Goal: Find specific page/section: Find specific page/section

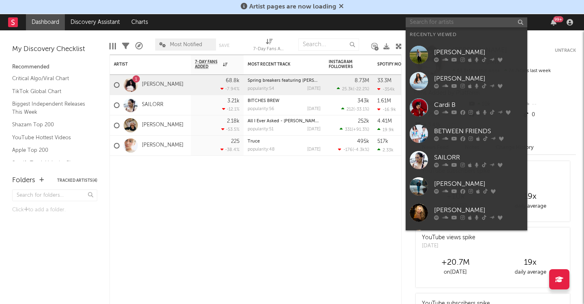
click at [441, 21] on input "text" at bounding box center [466, 22] width 122 height 10
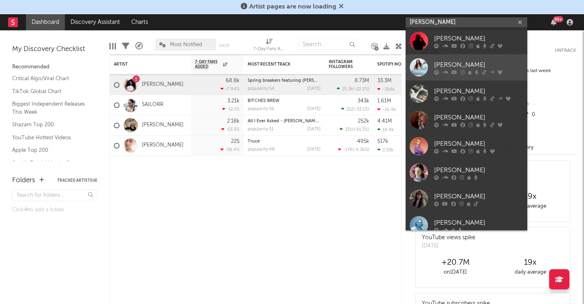
type input "[PERSON_NAME]"
click at [452, 60] on div "[PERSON_NAME]" at bounding box center [478, 65] width 89 height 10
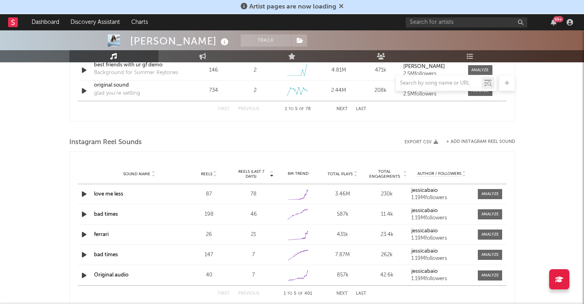
select select "6m"
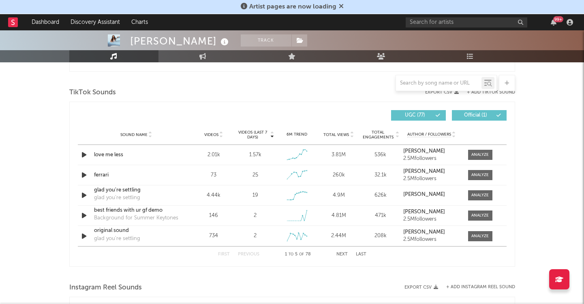
scroll to position [531, 0]
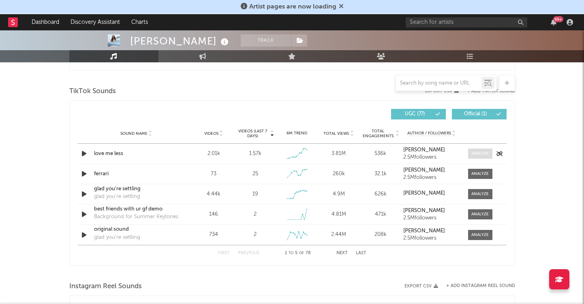
click at [479, 152] on div at bounding box center [479, 154] width 17 height 6
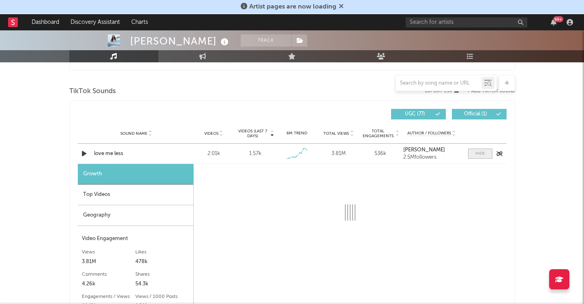
select select "1w"
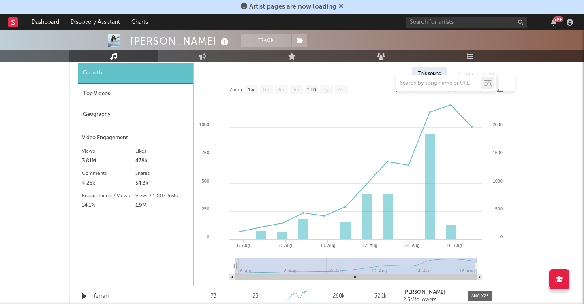
scroll to position [626, 0]
